Goal: Transaction & Acquisition: Purchase product/service

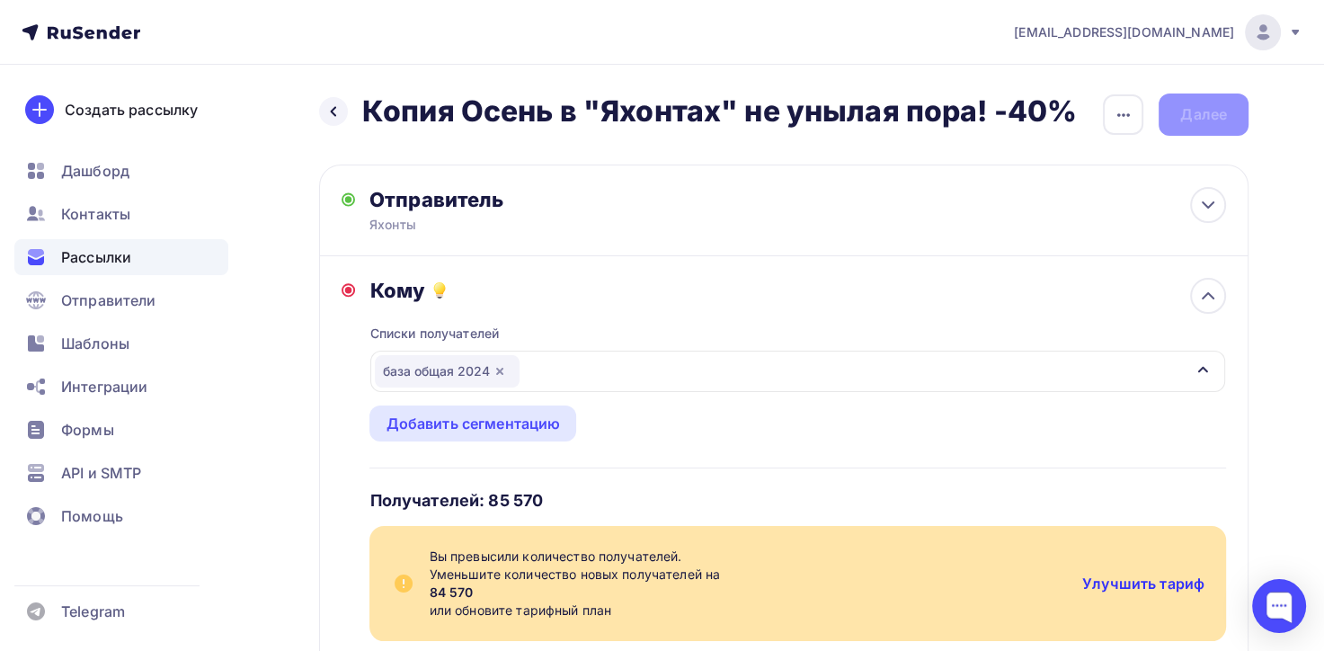
click at [1157, 585] on link "Улучшить тариф" at bounding box center [1143, 583] width 122 height 18
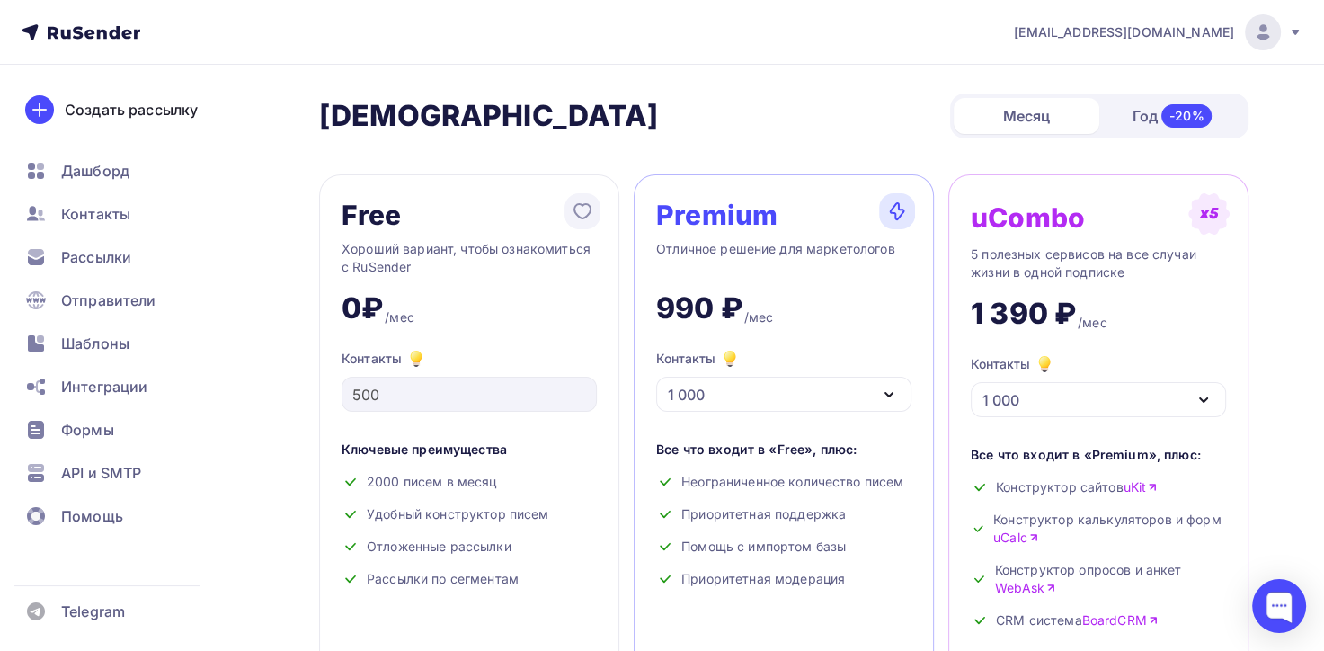
click at [724, 394] on div "1 000" at bounding box center [783, 394] width 255 height 35
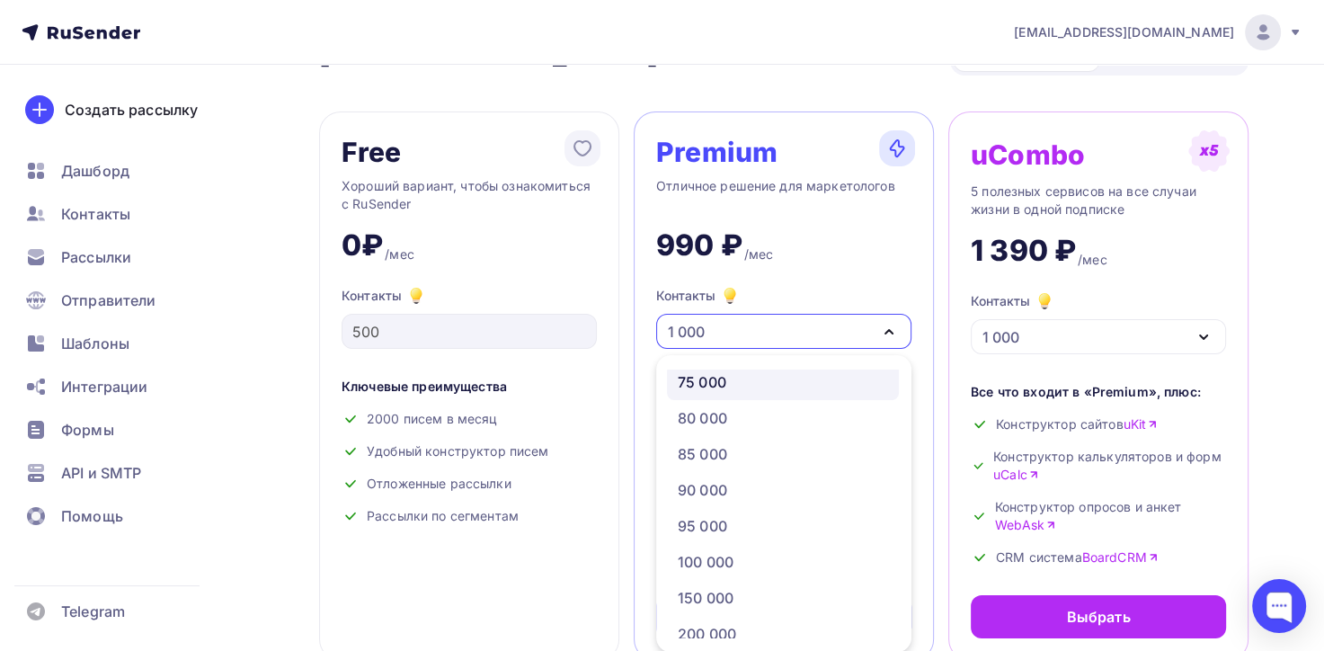
scroll to position [953, 0]
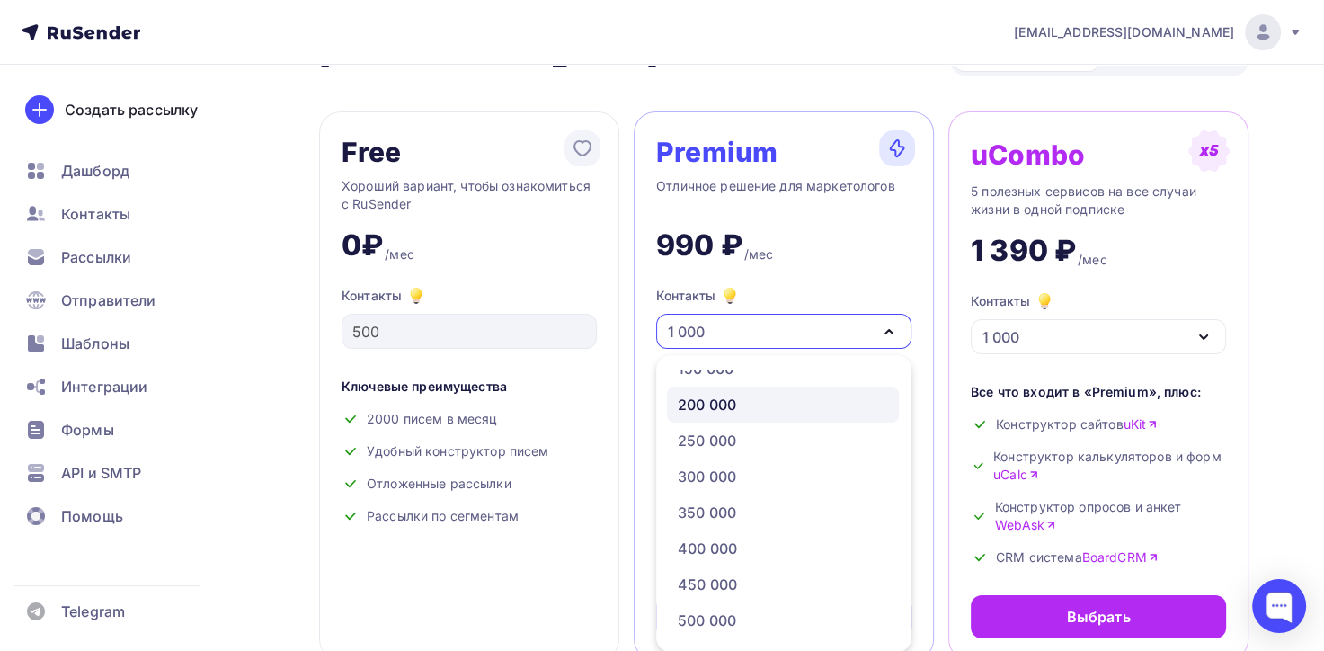
click at [741, 395] on div "200 000" at bounding box center [783, 405] width 210 height 22
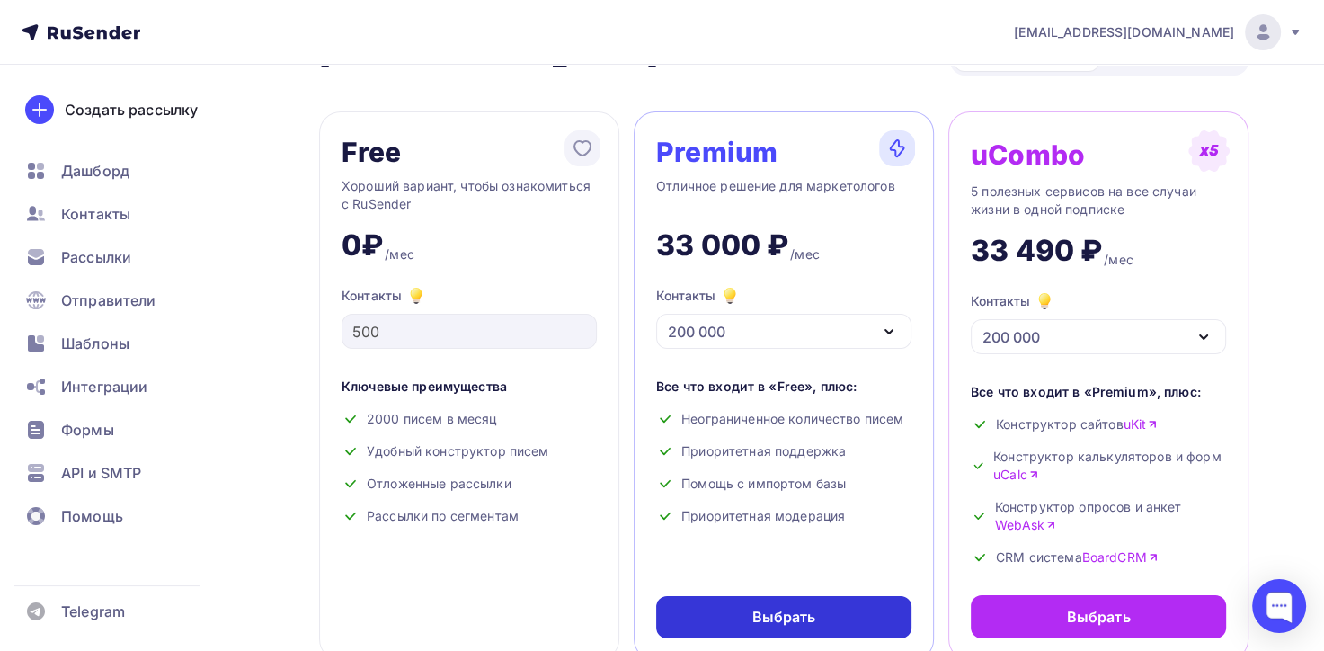
click at [746, 612] on div "Выбрать" at bounding box center [783, 617] width 255 height 42
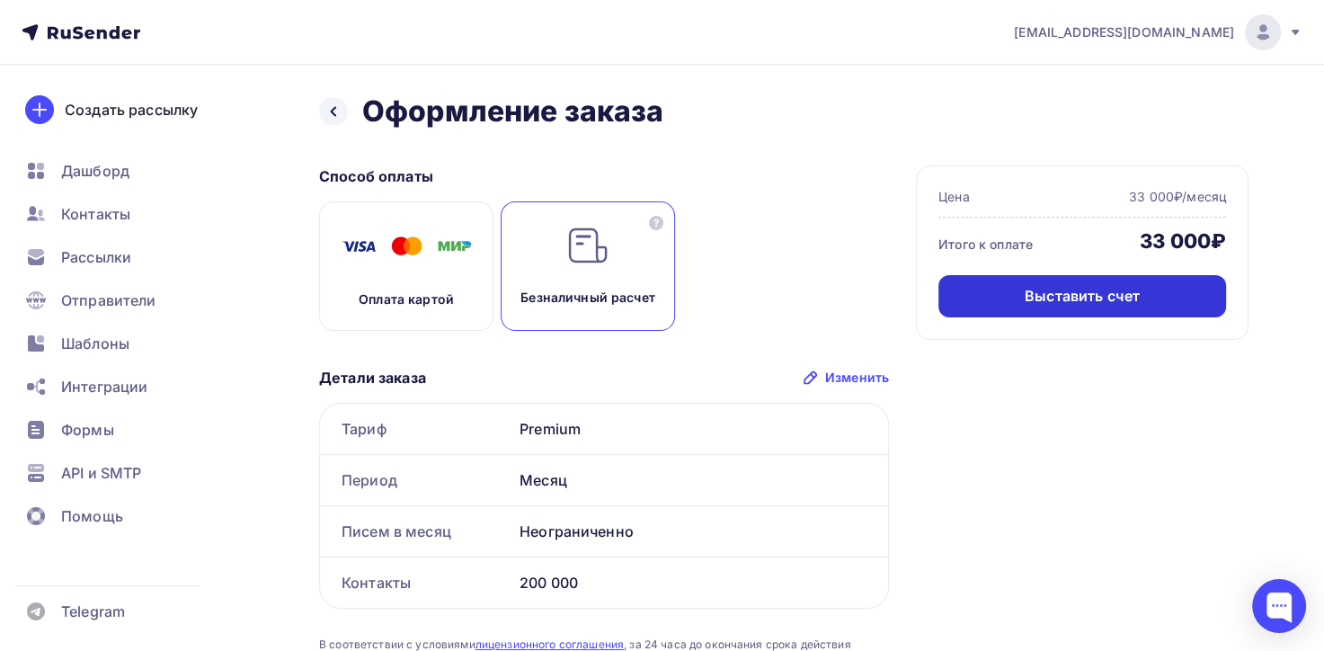
click at [991, 304] on div "Выставить счет" at bounding box center [1082, 296] width 288 height 42
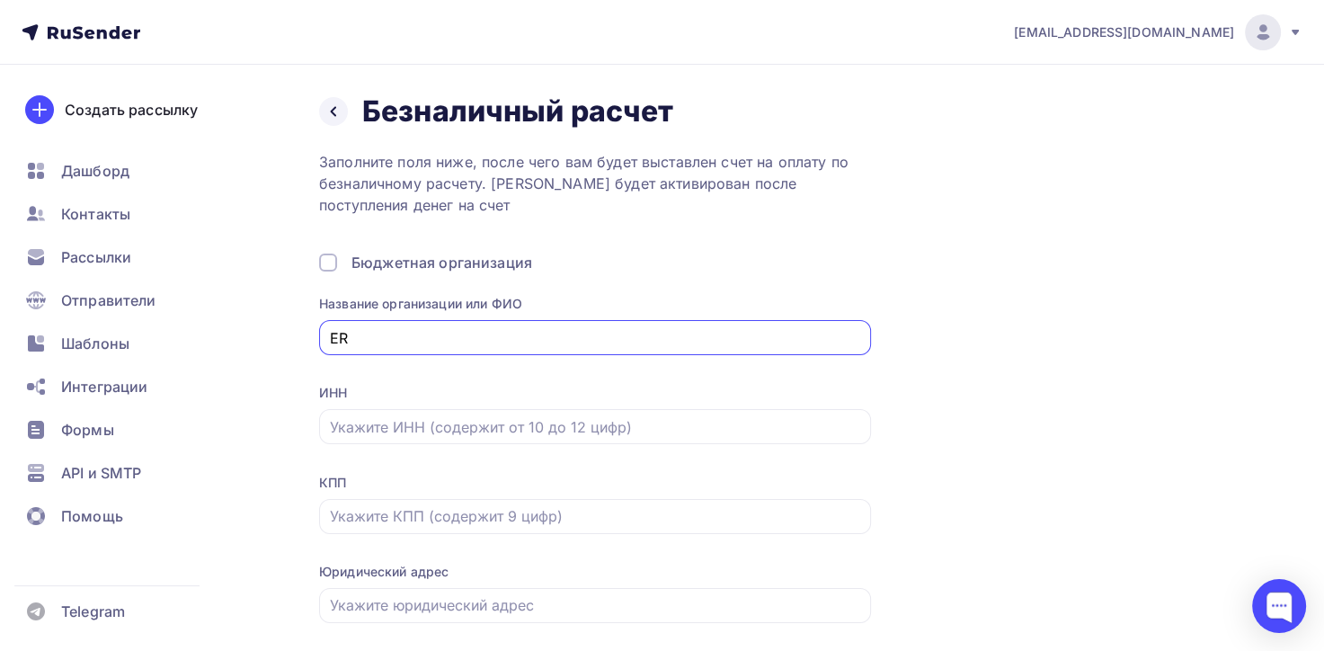
type input "E"
type input "УК "Яхонты""
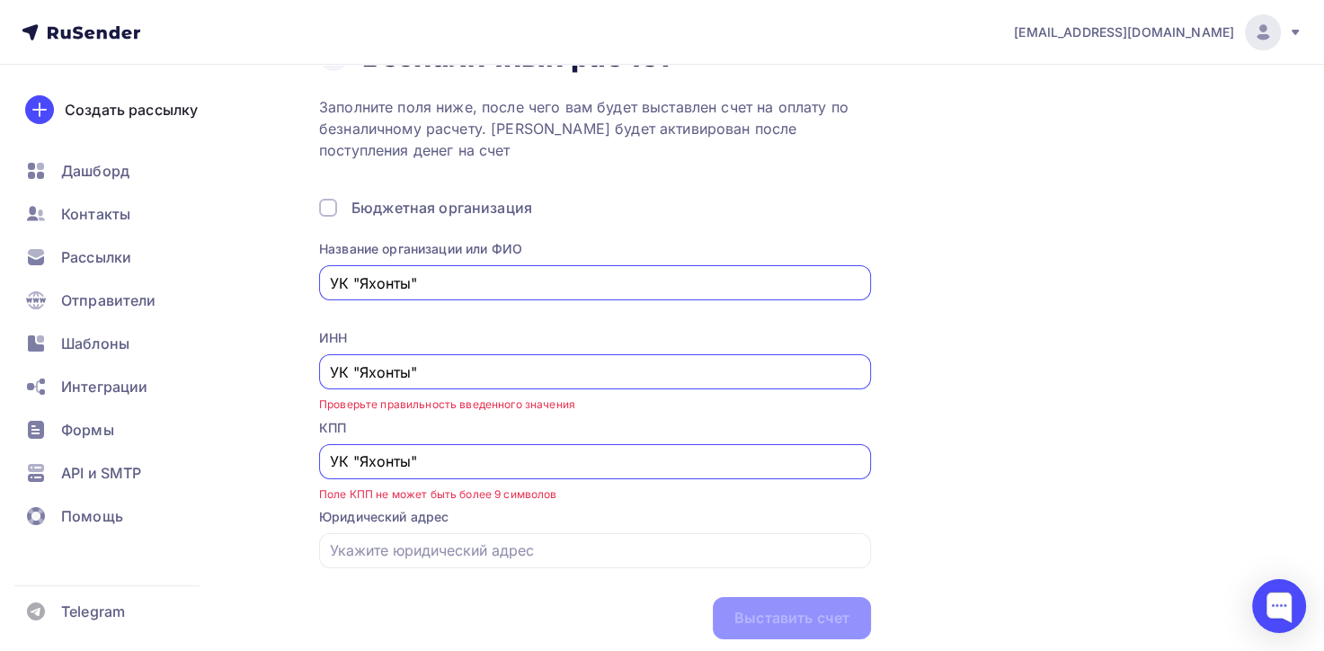
scroll to position [113, 0]
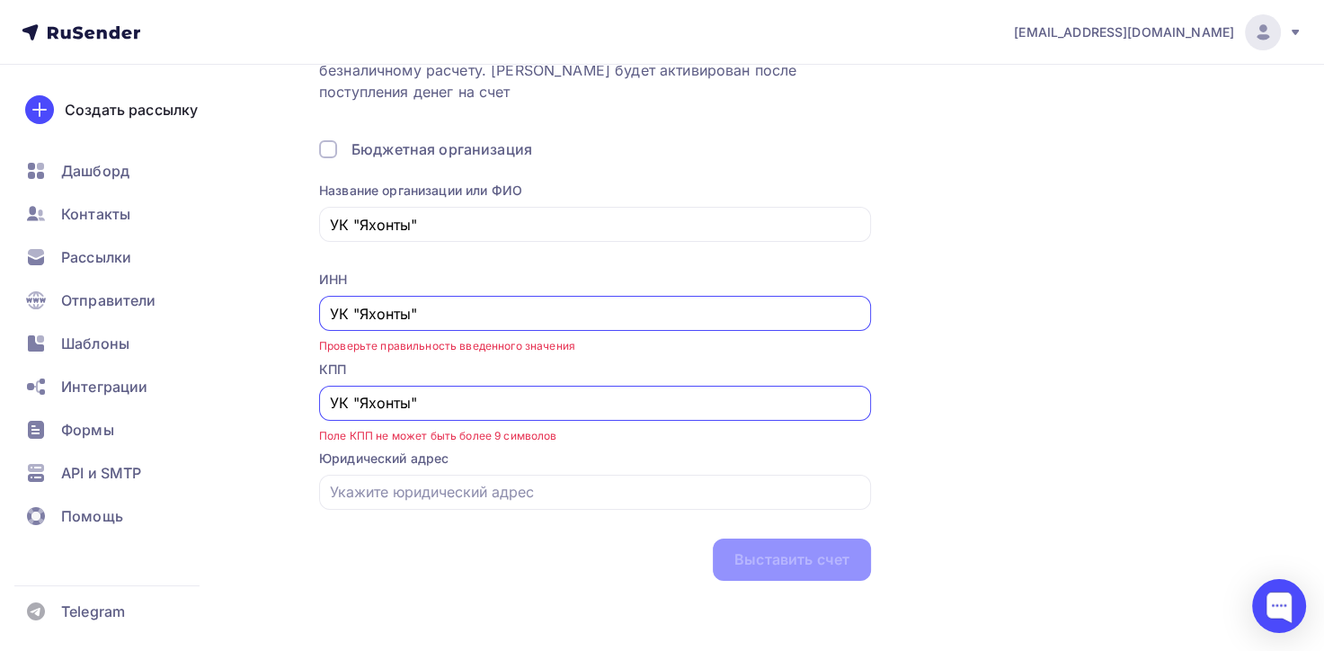
drag, startPoint x: 425, startPoint y: 315, endPoint x: 318, endPoint y: 321, distance: 107.1
click at [319, 321] on div "ИНН УК "Яхонты"" at bounding box center [595, 300] width 552 height 60
paste input "Внутри отеля царят великолепие и роскошь: здесь вас ждут красиво обставленные н…"
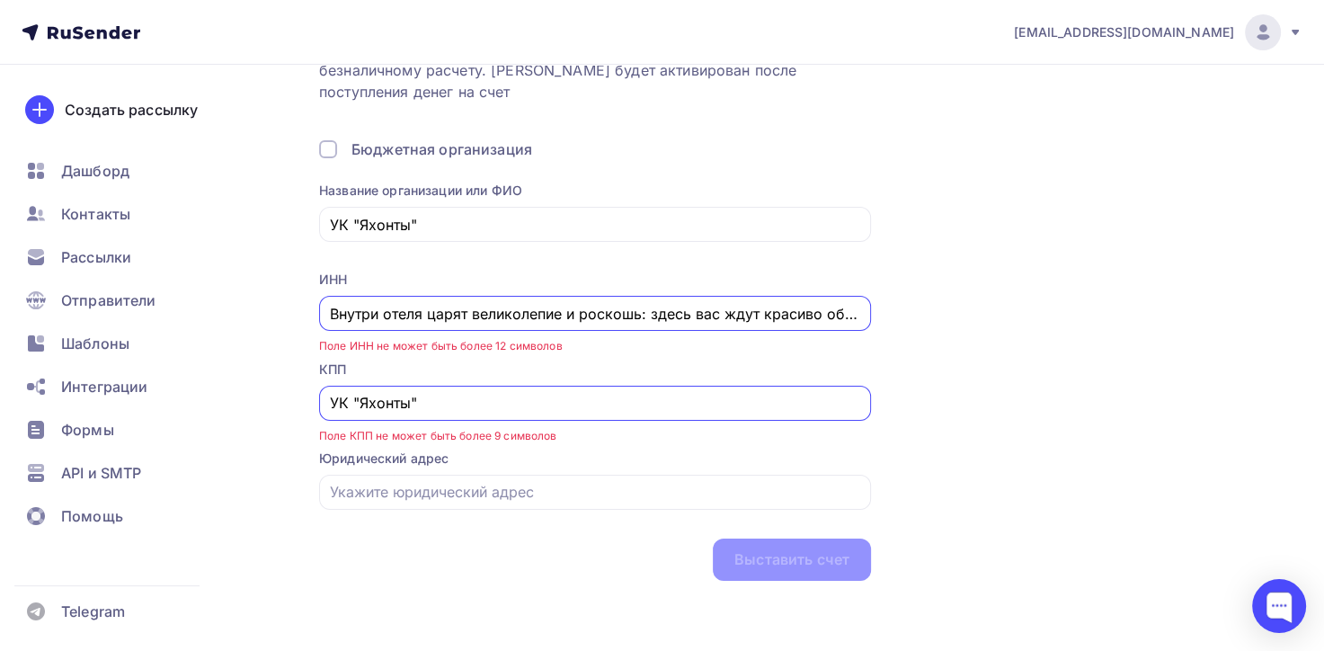
scroll to position [0, 610]
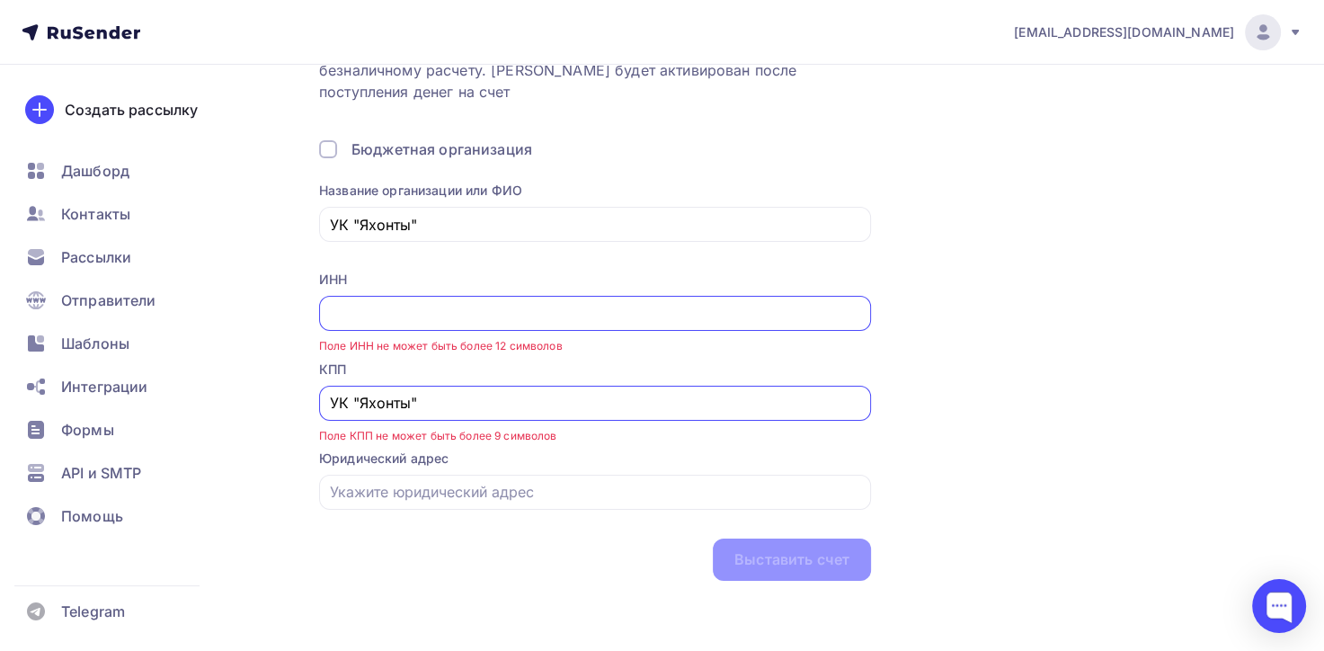
type input "Внутри отеля царят великолепие и роскошь: здесь вас ждут красиво обставленные н…"
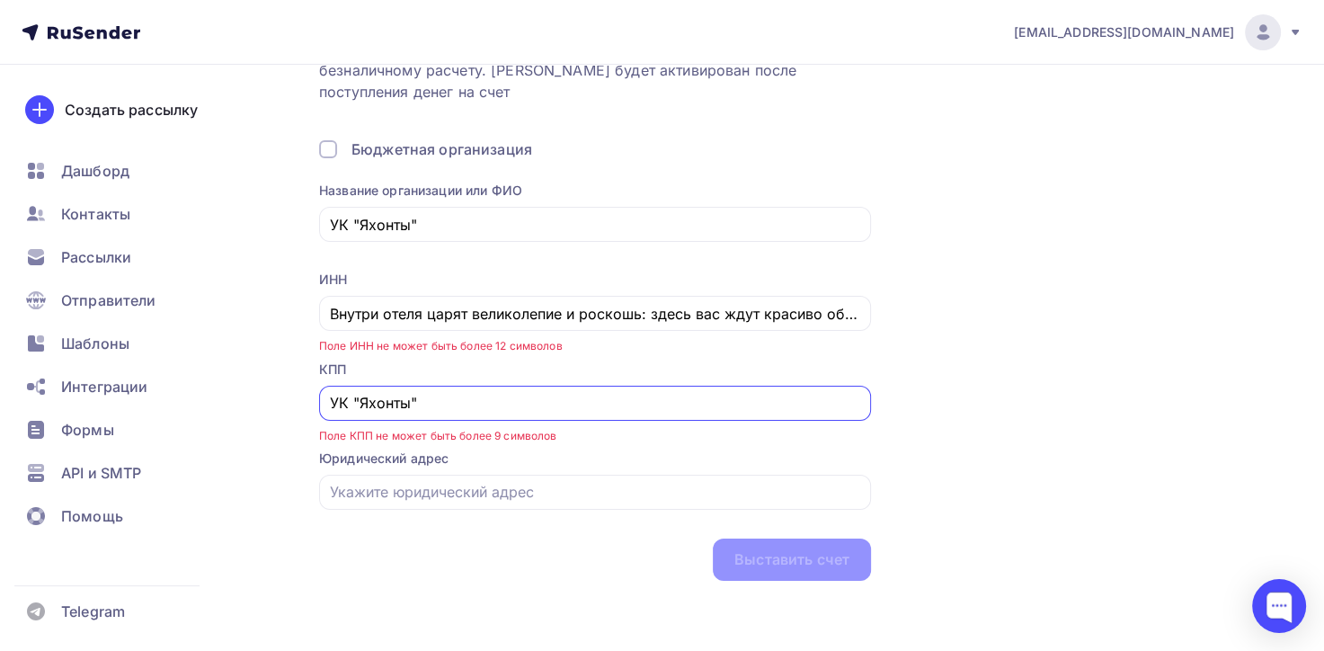
click at [395, 410] on input "УК "Яхонты"" at bounding box center [595, 403] width 531 height 22
drag, startPoint x: 421, startPoint y: 405, endPoint x: 315, endPoint y: 406, distance: 106.0
click at [315, 406] on div "Назад Безналичный расчет Безналичный расчет Заполните поля ниже, после чего вам…" at bounding box center [662, 301] width 1324 height 701
click at [331, 405] on input "text" at bounding box center [595, 403] width 531 height 22
paste input "501701001"
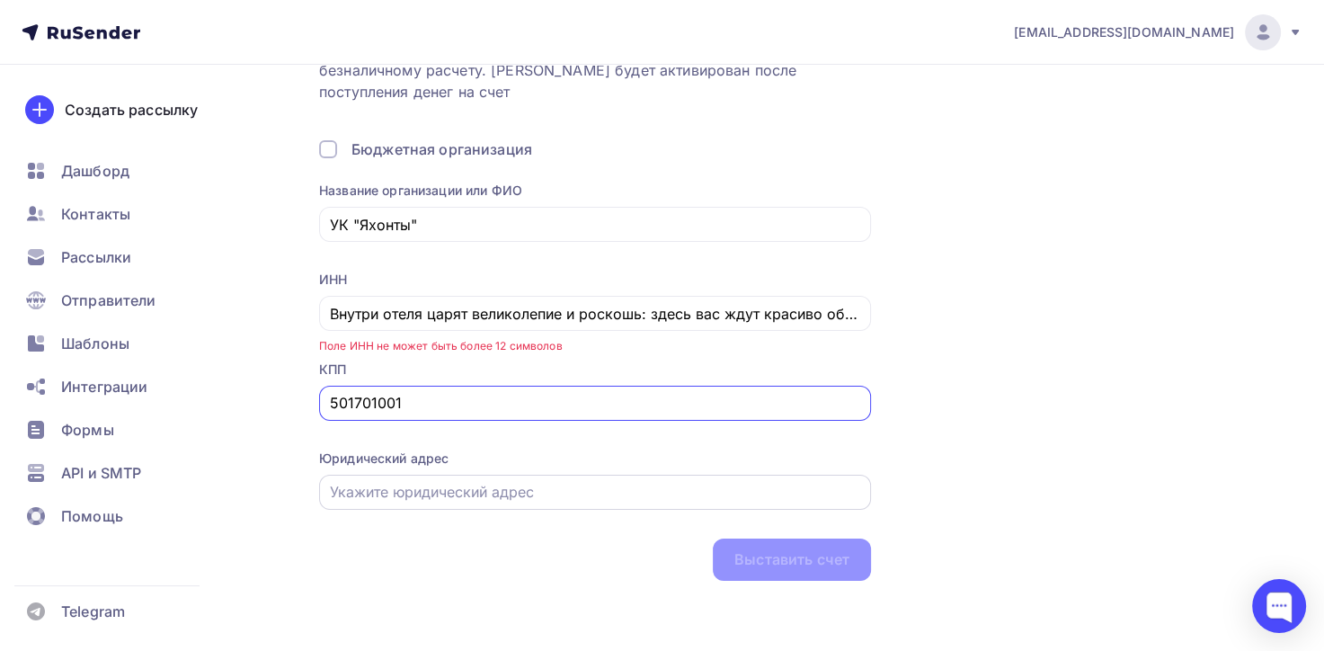
type input "501701001"
click at [360, 495] on input "text" at bounding box center [595, 492] width 531 height 22
paste input "143513, [PERSON_NAME][GEOGRAPHIC_DATA], г.о. Истра, д [GEOGRAPHIC_DATA], [GEOGR…"
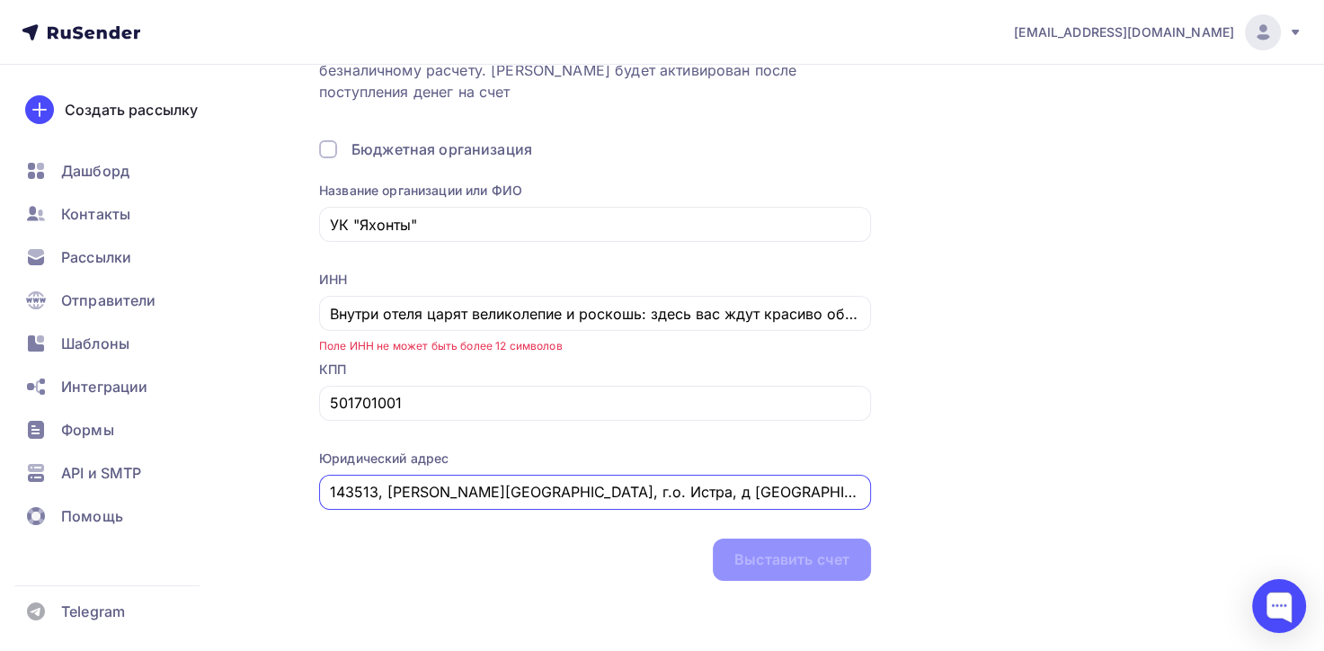
scroll to position [0, 126]
type input "143513, [PERSON_NAME][GEOGRAPHIC_DATA], г.о. Истра, д [GEOGRAPHIC_DATA], [GEOGR…"
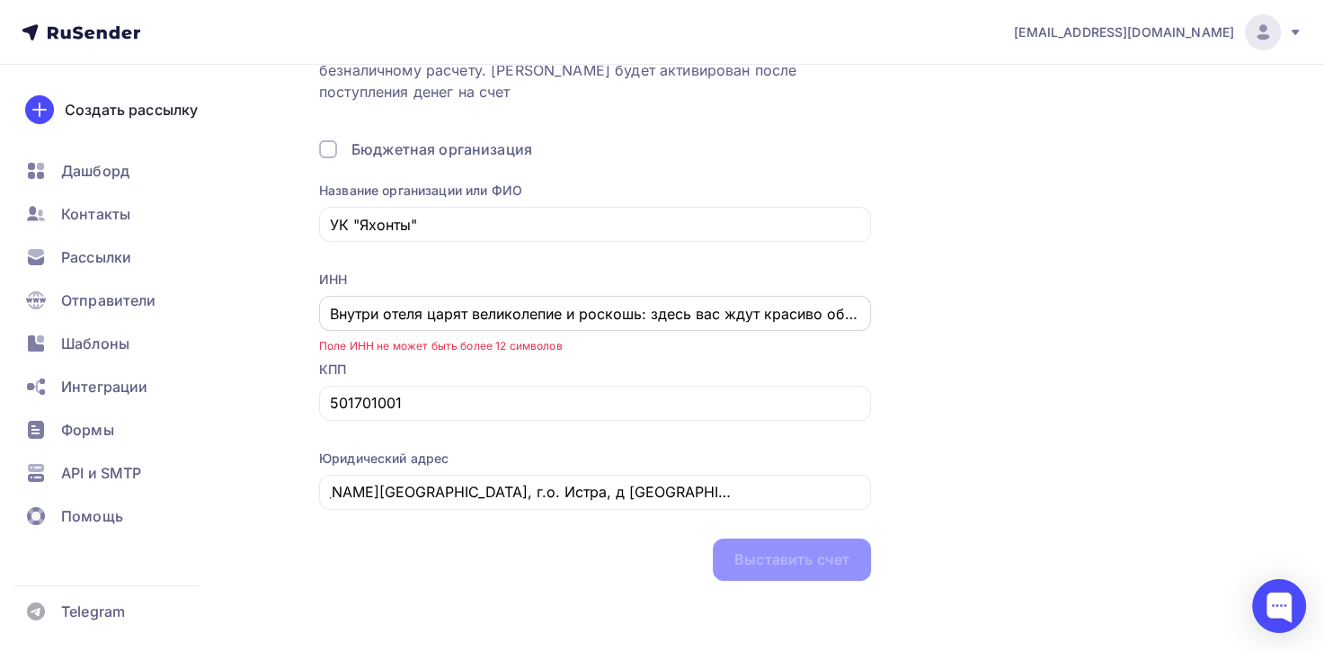
scroll to position [0, 0]
drag, startPoint x: 327, startPoint y: 310, endPoint x: 856, endPoint y: 327, distance: 529.6
click at [859, 327] on div "Внутри отеля царят великолепие и роскошь: здесь вас ждут красиво обставленные н…" at bounding box center [595, 313] width 552 height 35
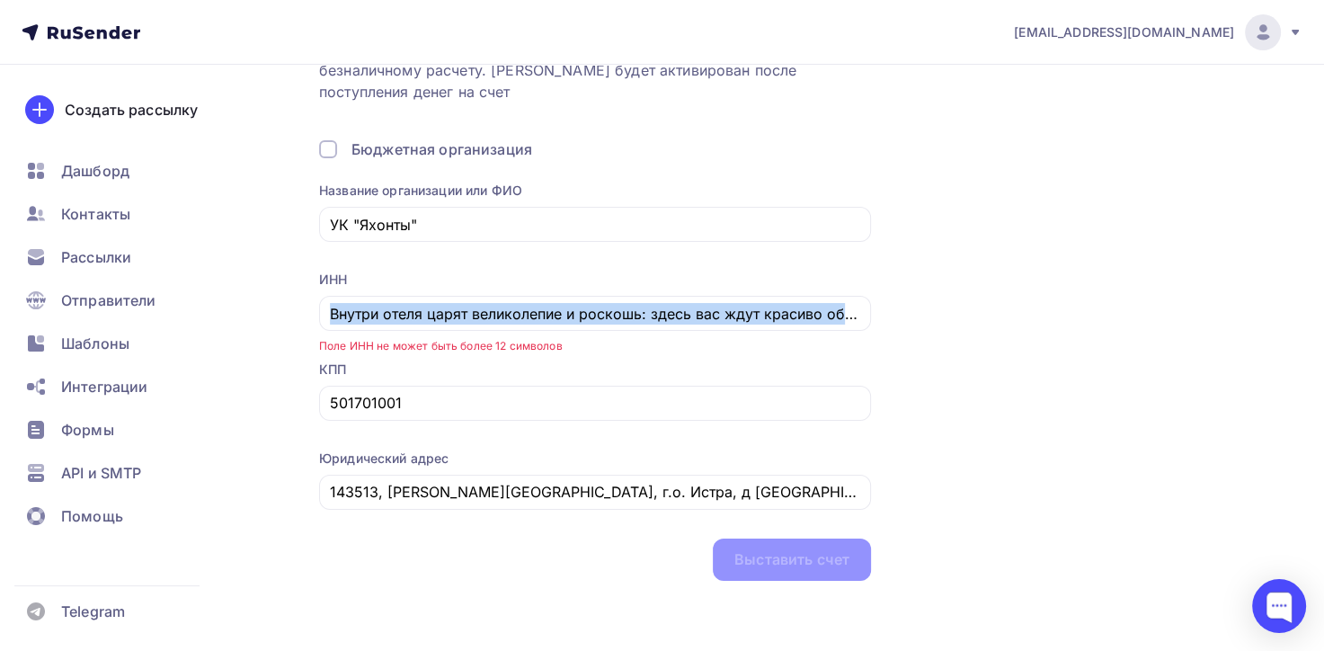
drag, startPoint x: 327, startPoint y: 314, endPoint x: 943, endPoint y: 299, distance: 615.8
click at [943, 299] on div "Назад Безналичный расчет Безналичный расчет Заполните поля ниже, после чего вам…" at bounding box center [783, 280] width 929 height 600
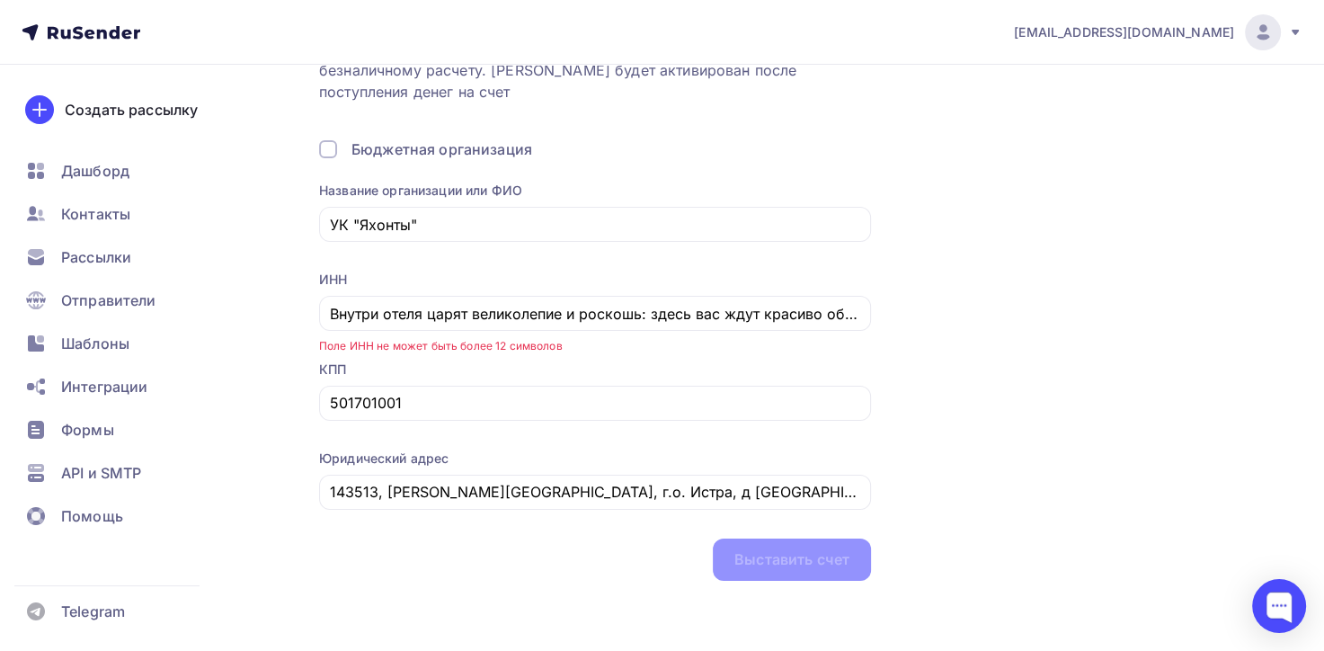
click at [445, 353] on div "Название организации или ФИО УК "Яхонты" ИНН Внутри отеля царят великолепие и р…" at bounding box center [595, 381] width 552 height 399
drag, startPoint x: 327, startPoint y: 313, endPoint x: 688, endPoint y: 315, distance: 361.3
click at [688, 315] on div "Внутри отеля царят великолепие и роскошь: здесь вас ждут красиво обставленные н…" at bounding box center [595, 313] width 552 height 35
click at [688, 315] on input "Внутри отеля царят великолепие и роскошь: здесь вас ждут красиво обставленные н…" at bounding box center [595, 314] width 531 height 22
drag, startPoint x: 327, startPoint y: 312, endPoint x: 918, endPoint y: 323, distance: 590.5
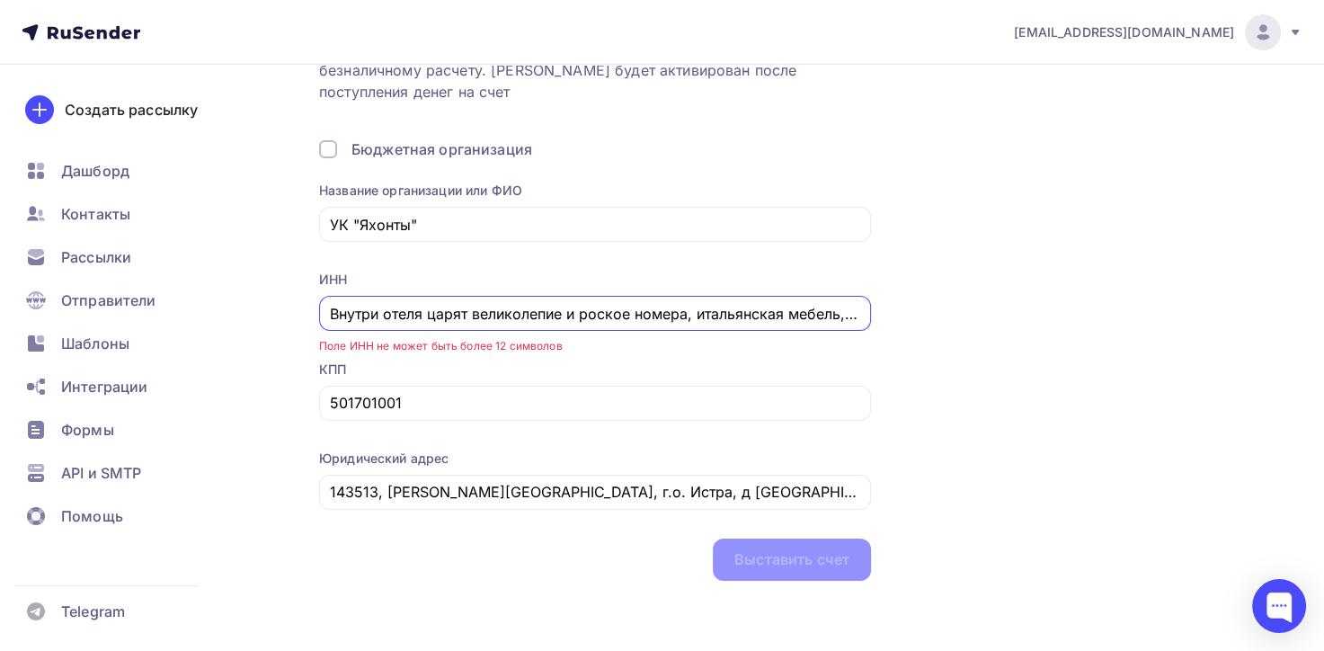
click at [918, 323] on div "Назад Безналичный расчет Безналичный расчет Заполните поля ниже, после чего вам…" at bounding box center [783, 280] width 929 height 600
type input "Внутри отеля царят великолепие и [PERSON_NAME]"
drag, startPoint x: 623, startPoint y: 313, endPoint x: 319, endPoint y: 323, distance: 303.9
click at [319, 323] on div "Внутри отеля царят великолепие и [PERSON_NAME]" at bounding box center [595, 313] width 552 height 35
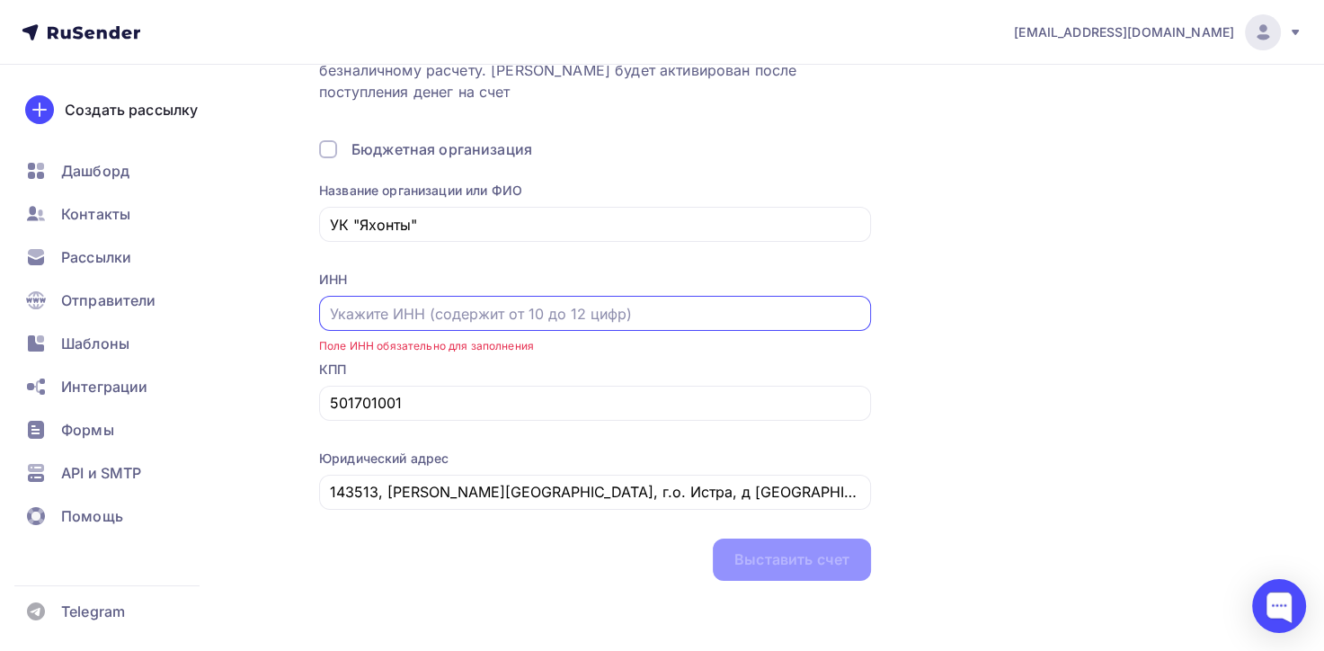
paste input "5017116860"
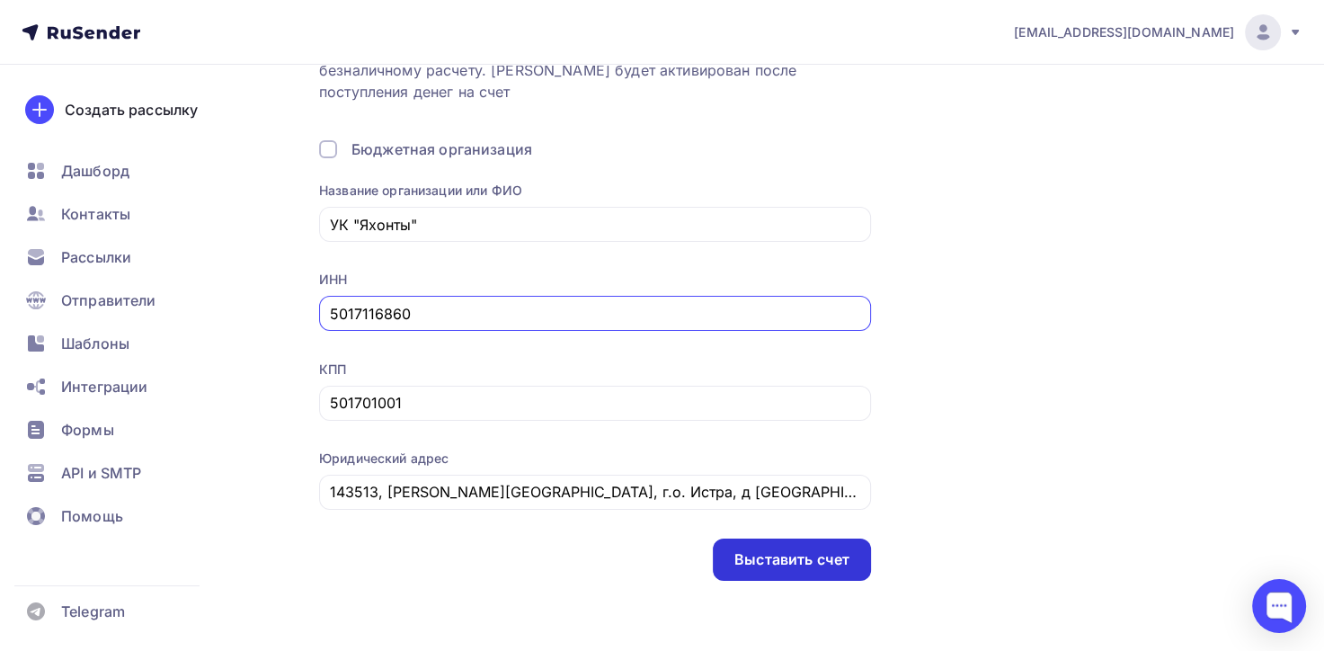
type input "5017116860"
click at [785, 562] on div "Выставить счет" at bounding box center [791, 559] width 115 height 21
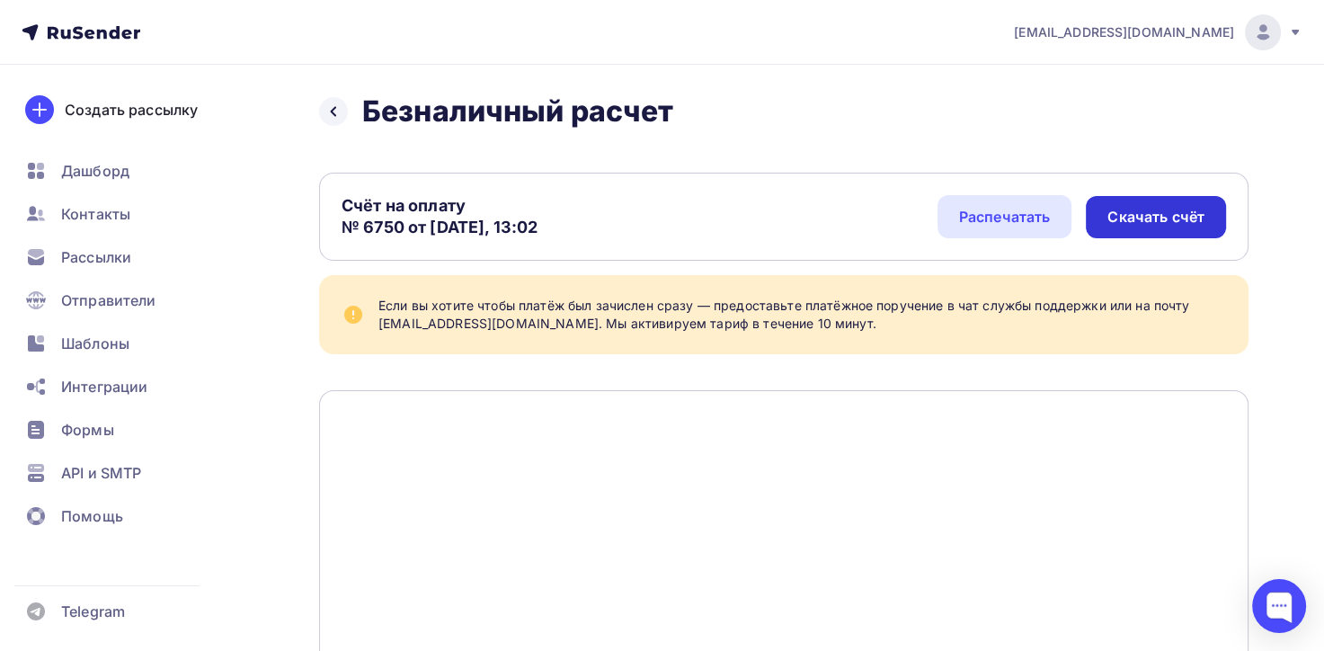
click at [1168, 208] on div "Скачать счёт" at bounding box center [1155, 217] width 97 height 21
